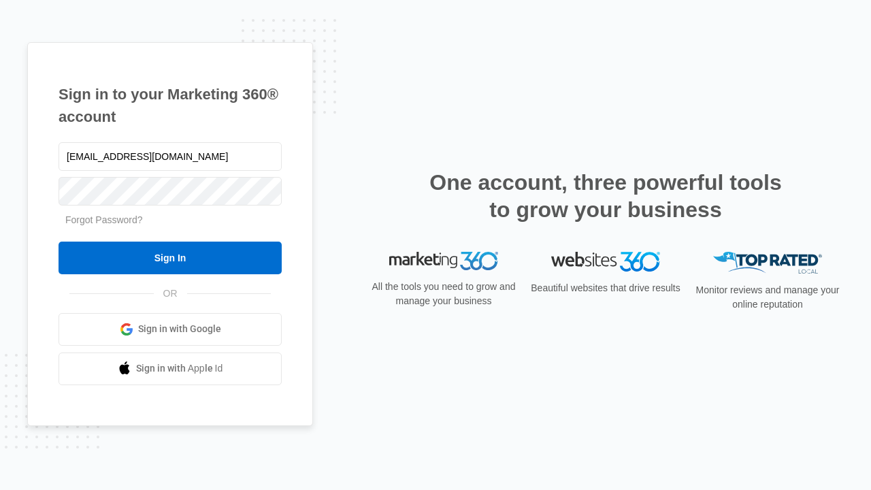
type input "dankie614@gmail.com"
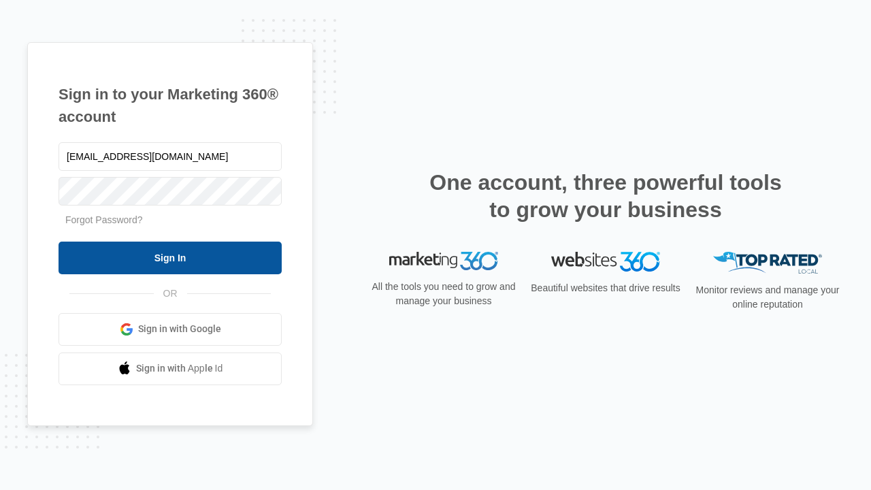
click at [170, 257] on input "Sign In" at bounding box center [170, 258] width 223 height 33
